Goal: Information Seeking & Learning: Learn about a topic

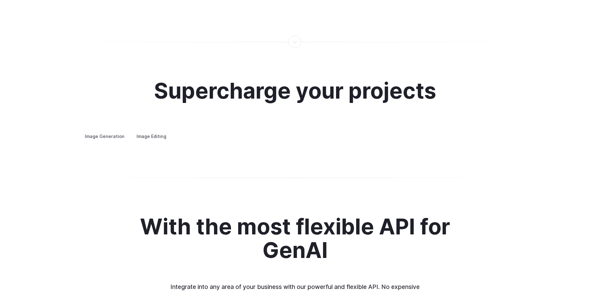
scroll to position [1146, 0]
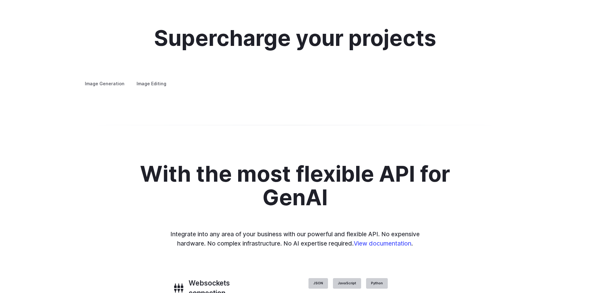
click at [145, 79] on label "Image Editing" at bounding box center [151, 83] width 40 height 11
click at [108, 78] on label "Image Generation" at bounding box center [105, 83] width 50 height 11
click at [148, 78] on label "Image Editing" at bounding box center [151, 83] width 40 height 11
click at [110, 78] on label "Image Generation" at bounding box center [105, 83] width 50 height 11
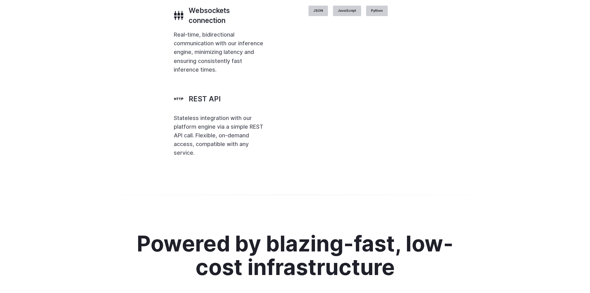
scroll to position [1456, 0]
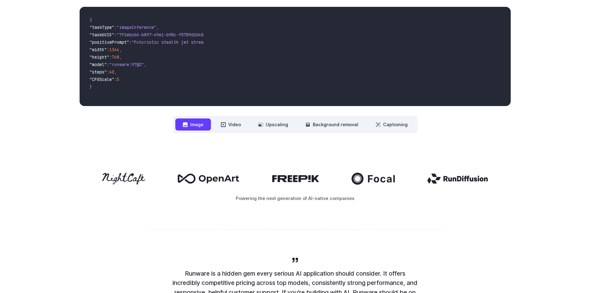
scroll to position [0, 0]
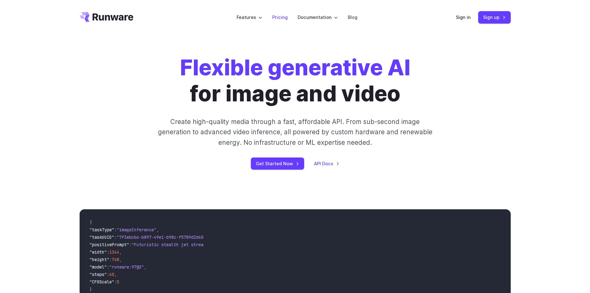
click at [285, 20] on link "Pricing" at bounding box center [279, 17] width 15 height 7
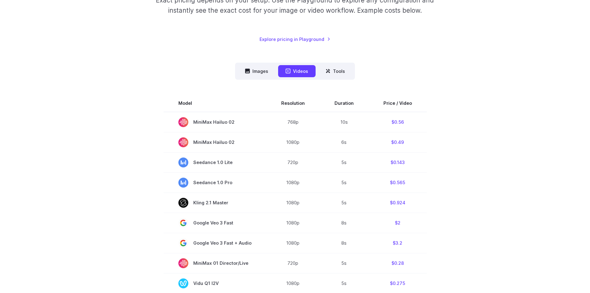
scroll to position [124, 0]
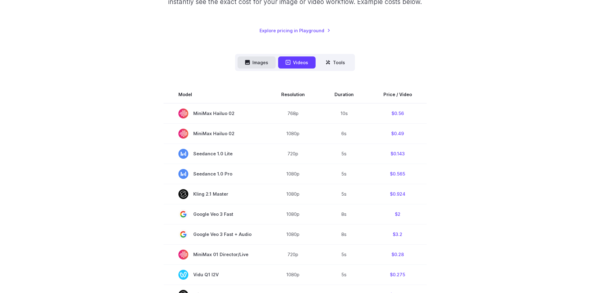
click at [262, 61] on button "Images" at bounding box center [257, 62] width 38 height 12
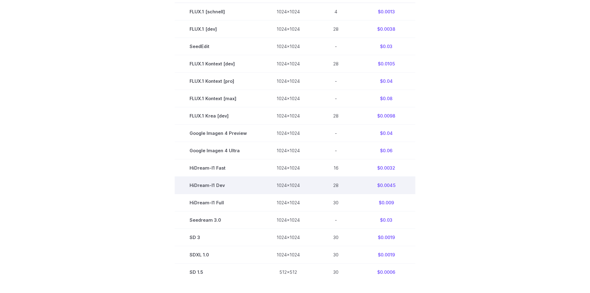
scroll to position [217, 0]
